Goal: Transaction & Acquisition: Purchase product/service

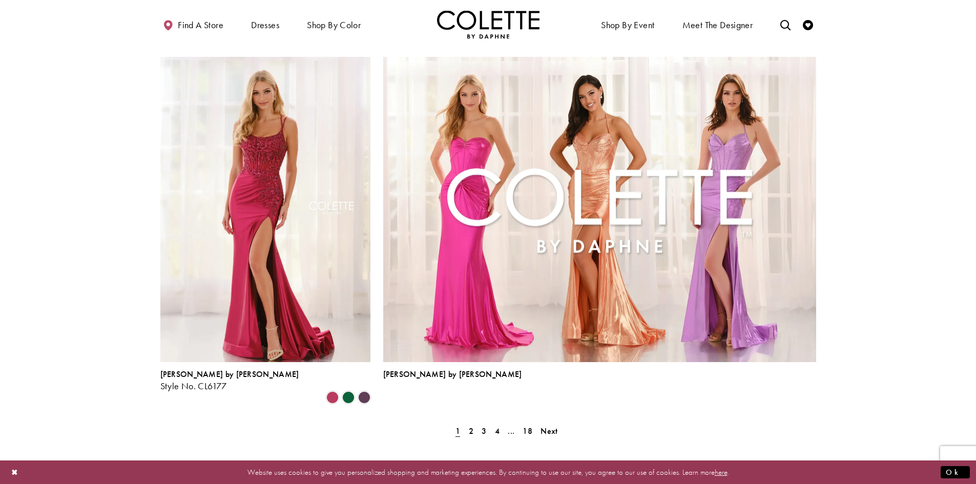
scroll to position [2255, 0]
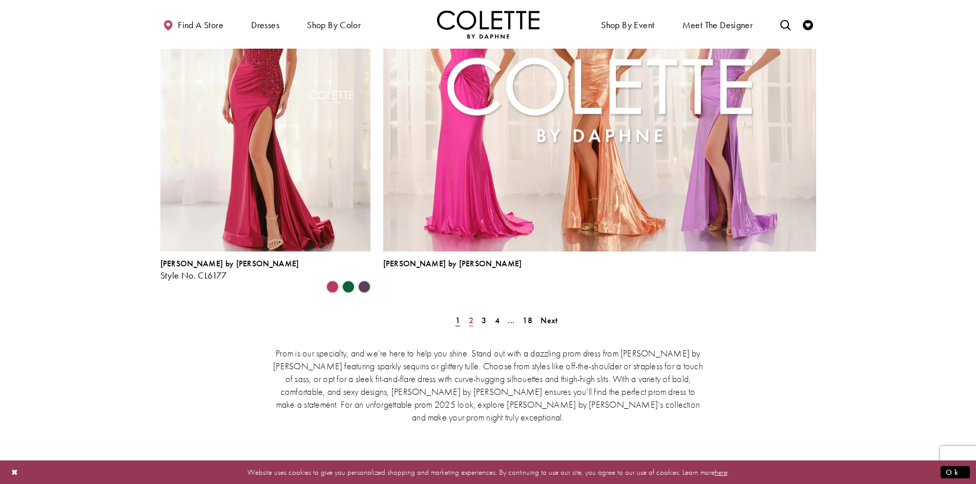
click at [471, 315] on span "2" at bounding box center [471, 320] width 5 height 11
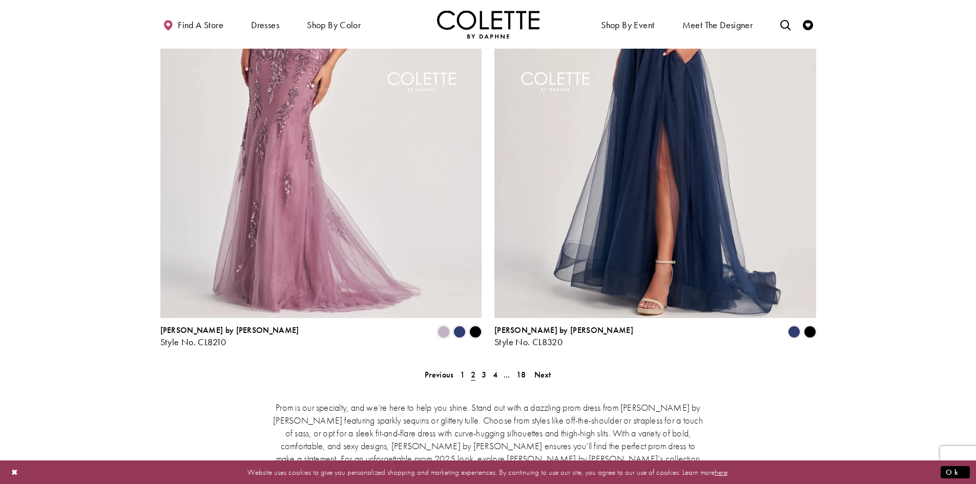
scroll to position [2056, 0]
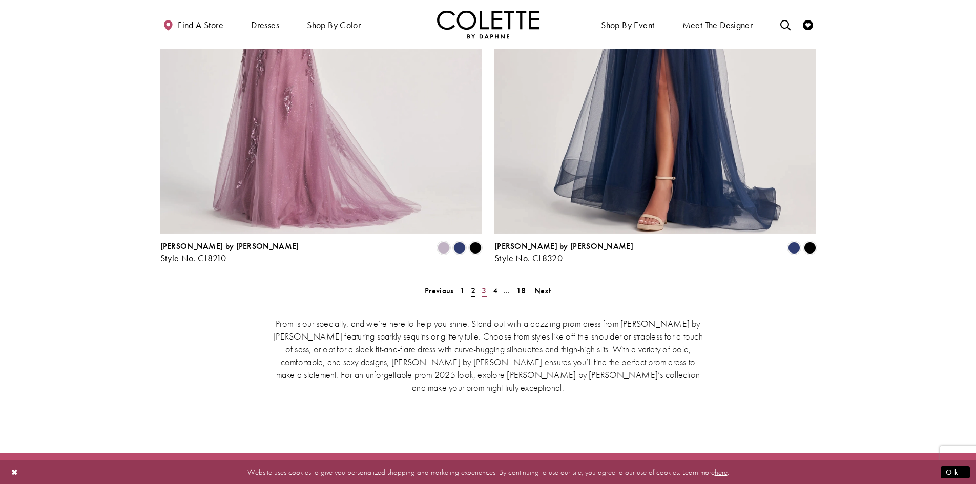
click at [483, 285] on span "3" at bounding box center [484, 290] width 5 height 11
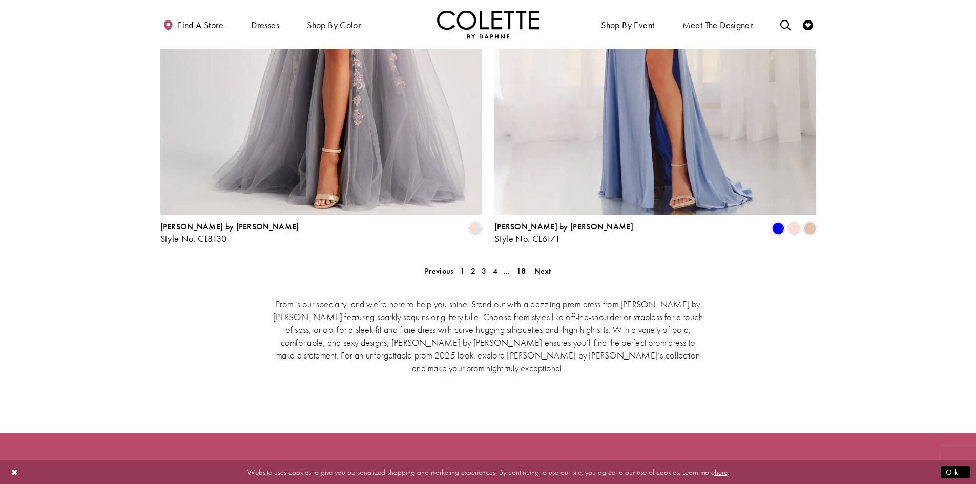
scroll to position [2108, 0]
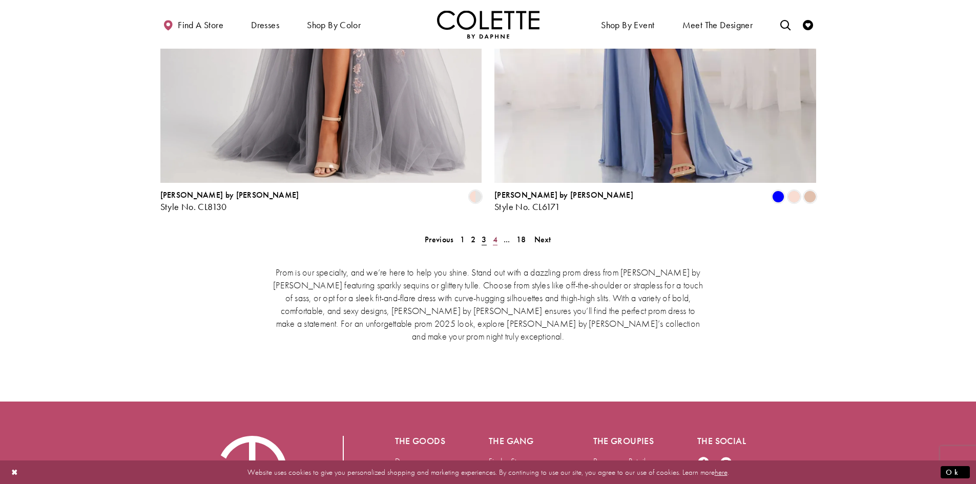
click at [493, 234] on span "4" at bounding box center [495, 239] width 5 height 11
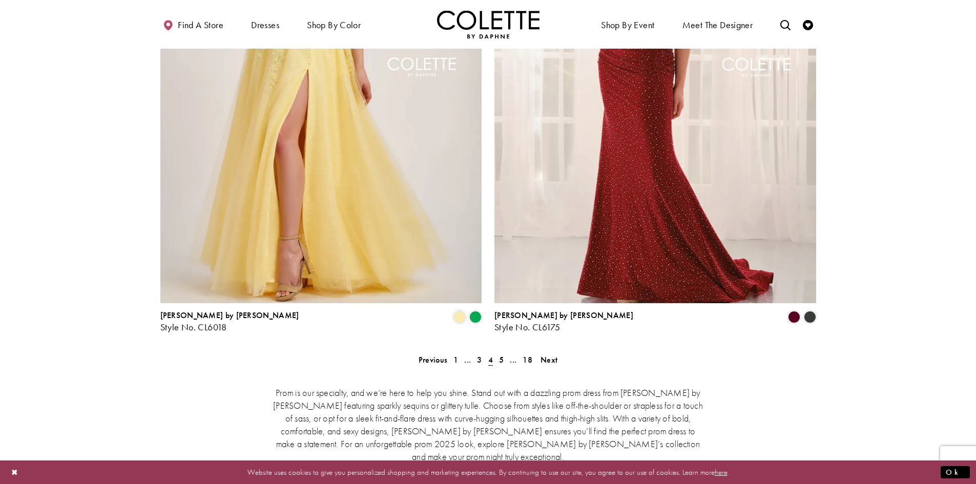
scroll to position [2005, 0]
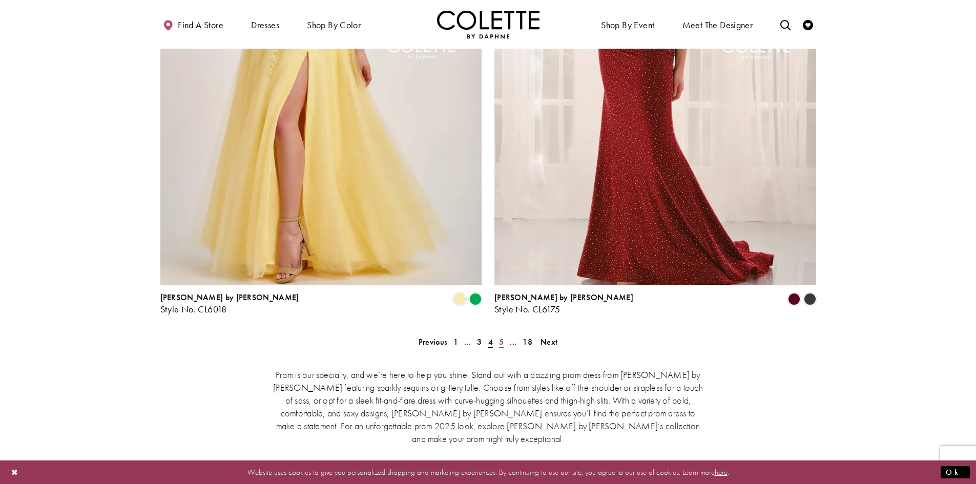
click at [499, 335] on link "5" at bounding box center [501, 342] width 11 height 15
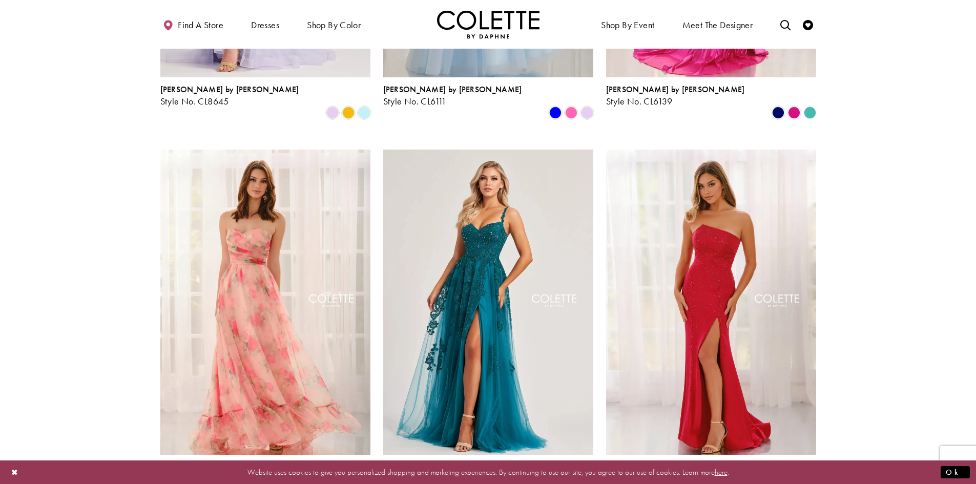
scroll to position [622, 0]
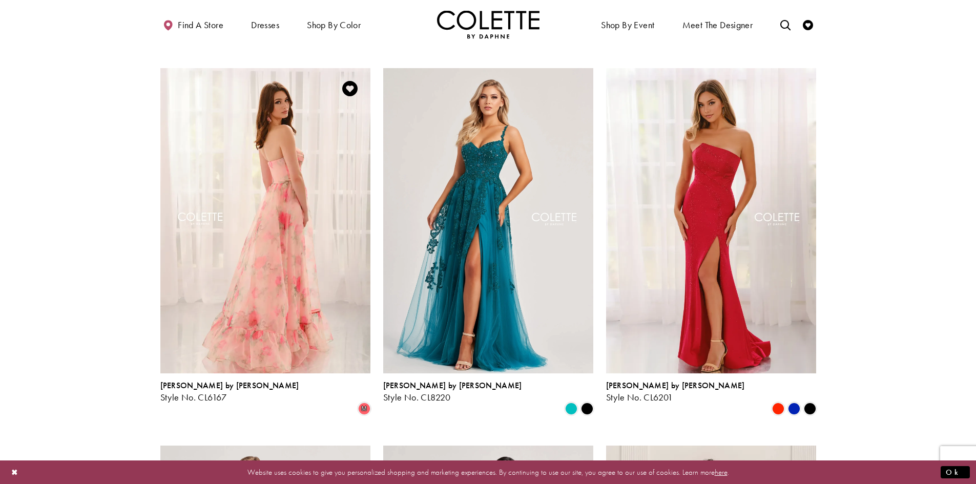
click at [288, 295] on img "Visit Colette by Daphne Style No. CL6167 Page" at bounding box center [265, 220] width 210 height 305
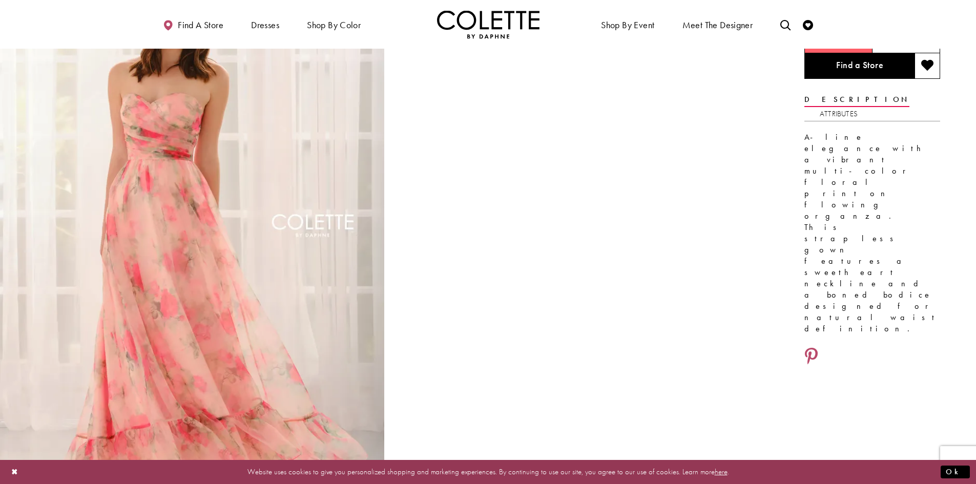
scroll to position [154, 0]
